Goal: Book appointment/travel/reservation

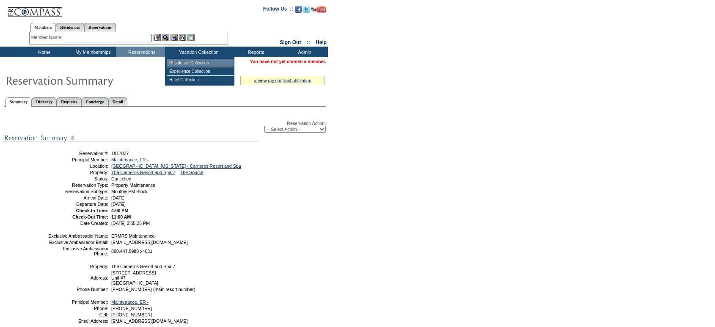
click at [192, 66] on td "Residence Collection" at bounding box center [200, 63] width 66 height 8
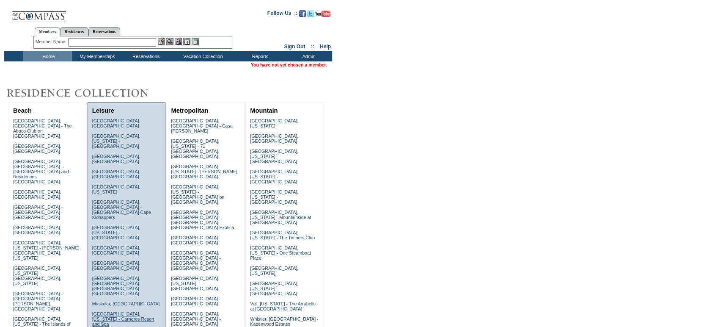
click at [113, 311] on link "Napa, California - Carneros Resort and Spa" at bounding box center [123, 318] width 62 height 15
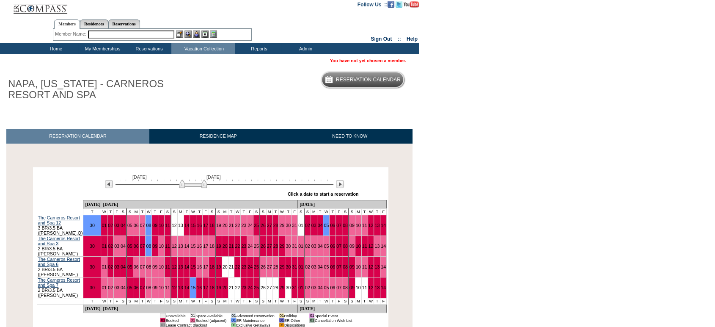
scroll to position [4, 0]
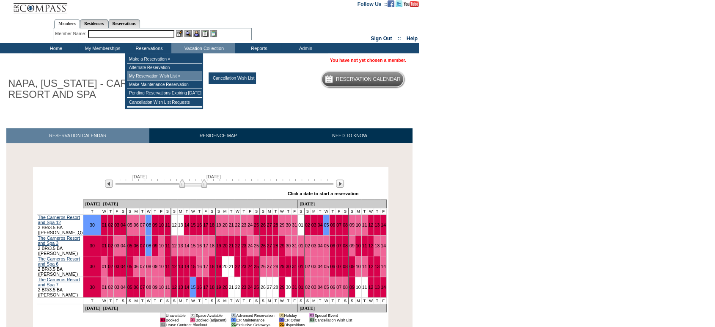
click at [150, 78] on td "My Reservation Wish List »" at bounding box center [164, 76] width 75 height 8
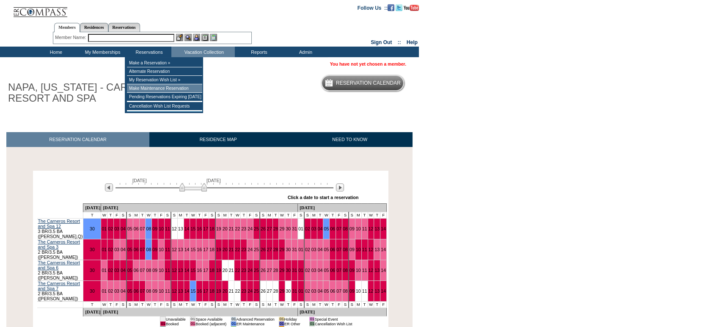
click at [162, 86] on td "Make Maintenance Reservation" at bounding box center [164, 88] width 75 height 8
